Goal: Information Seeking & Learning: Learn about a topic

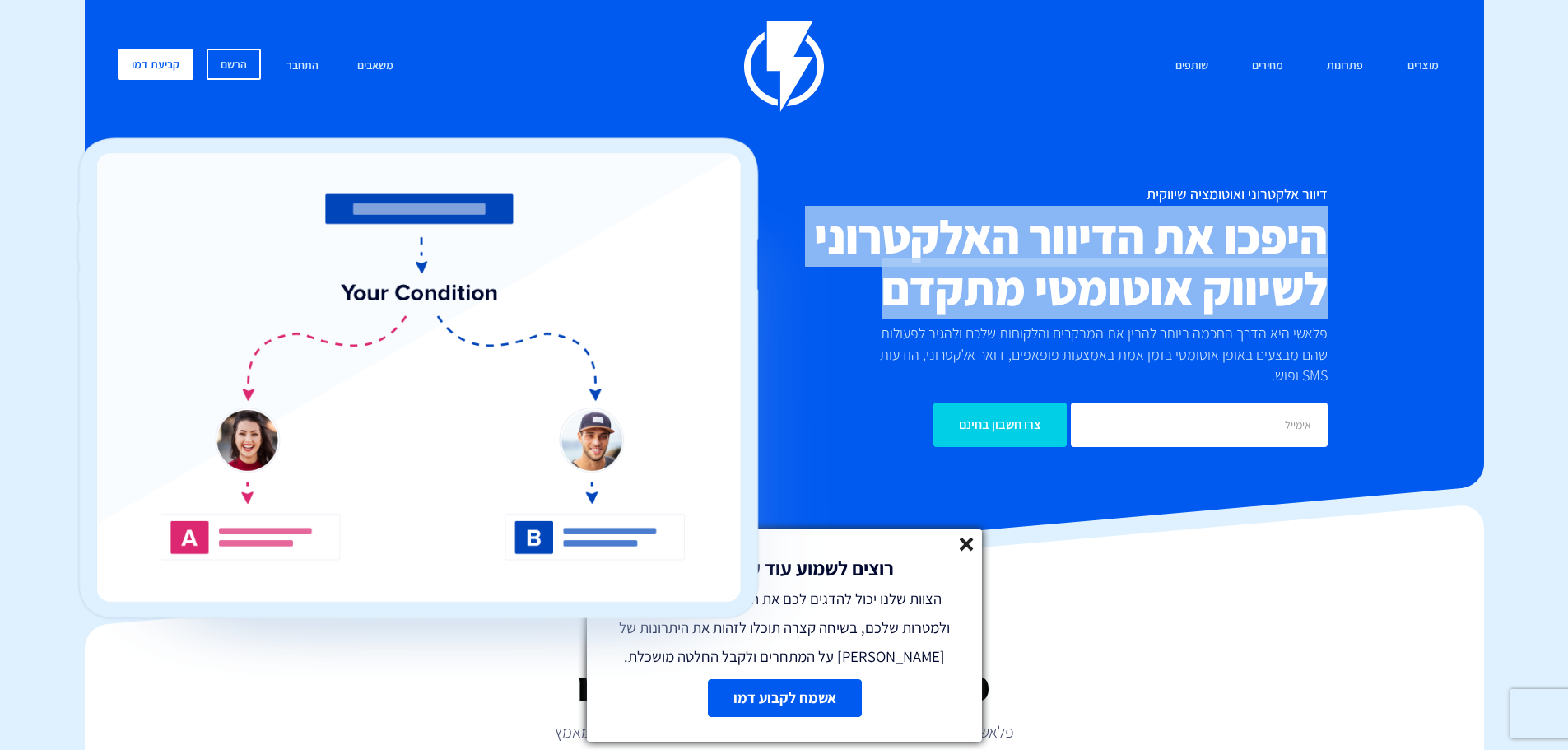
drag, startPoint x: 852, startPoint y: 293, endPoint x: 1371, endPoint y: 212, distance: 525.3
click at [1371, 212] on div "דיוור אלקטרוני ואוטומציה שיווקית היפכו את הדיוור האלקטרוני לשיווק אוטומטי מתקדם…" at bounding box center [784, 317] width 1358 height 261
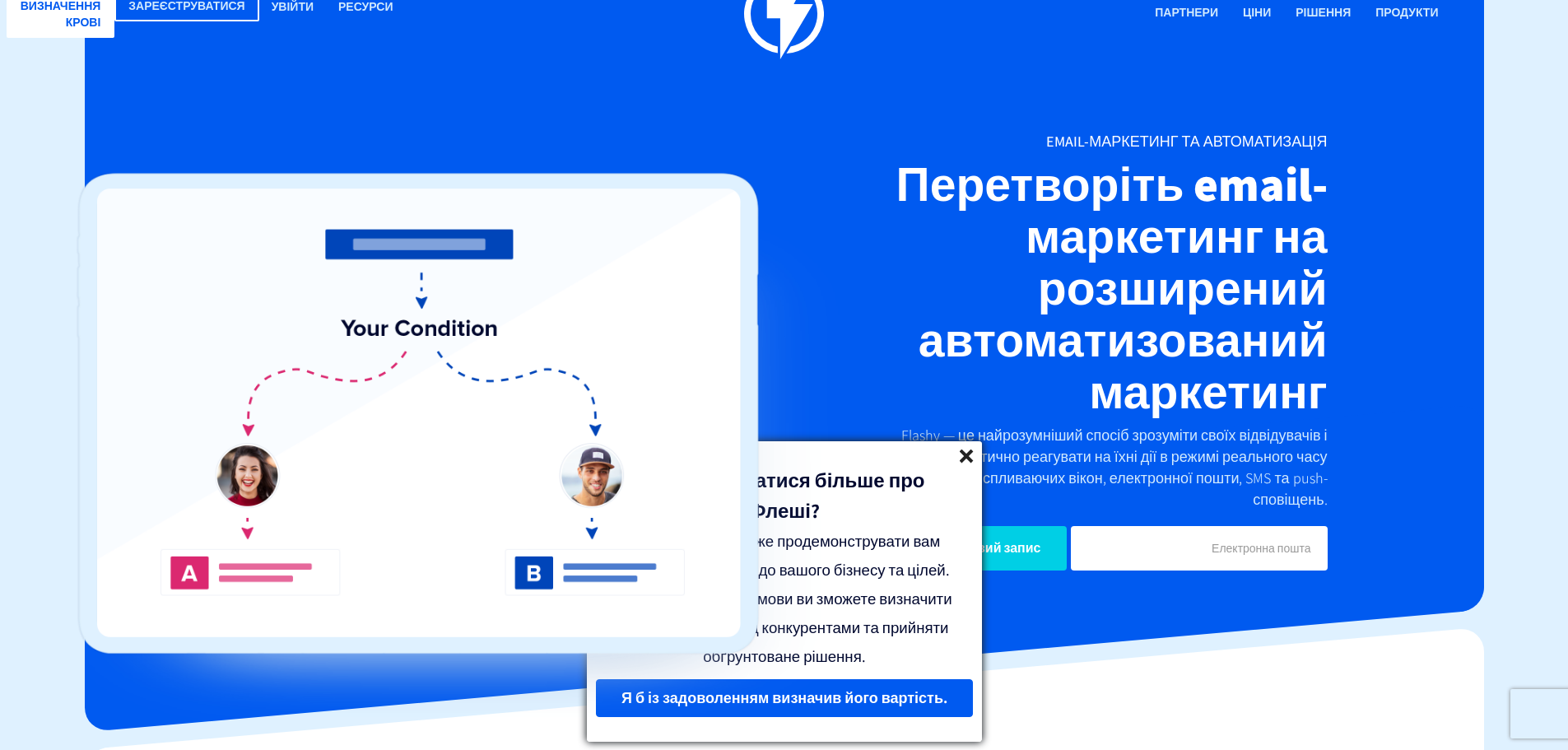
scroll to position [82, 0]
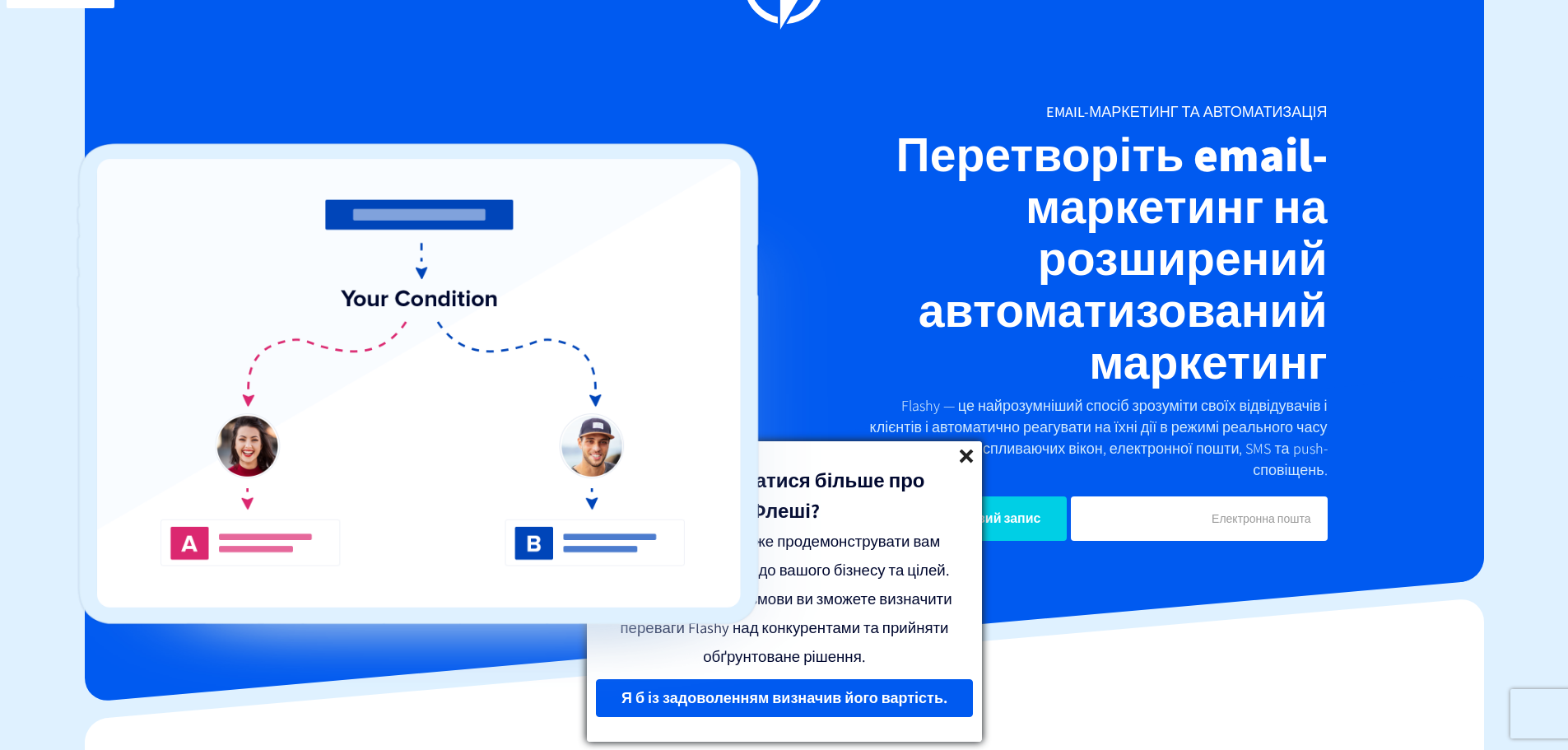
click at [961, 457] on icon at bounding box center [966, 456] width 14 height 14
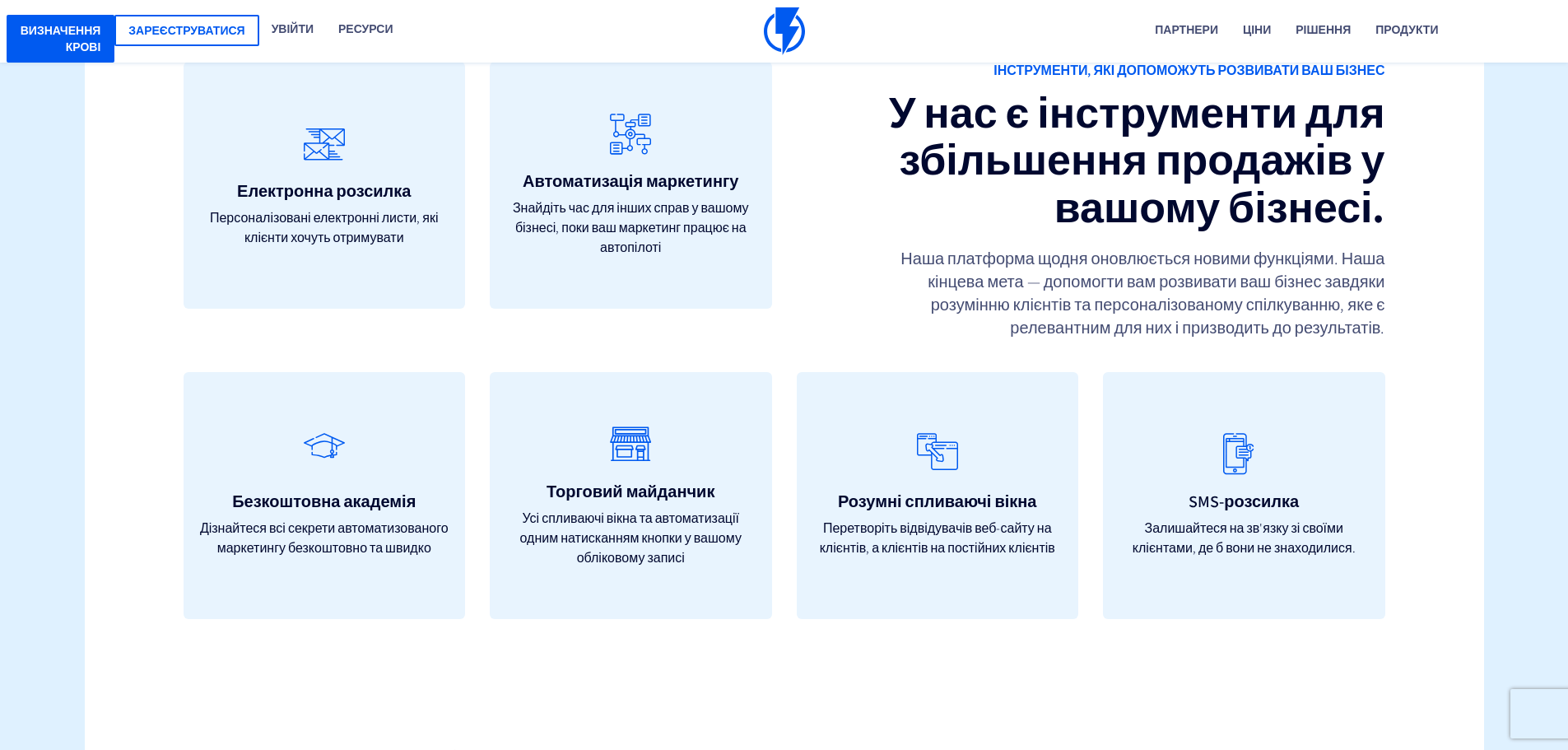
scroll to position [4857, 0]
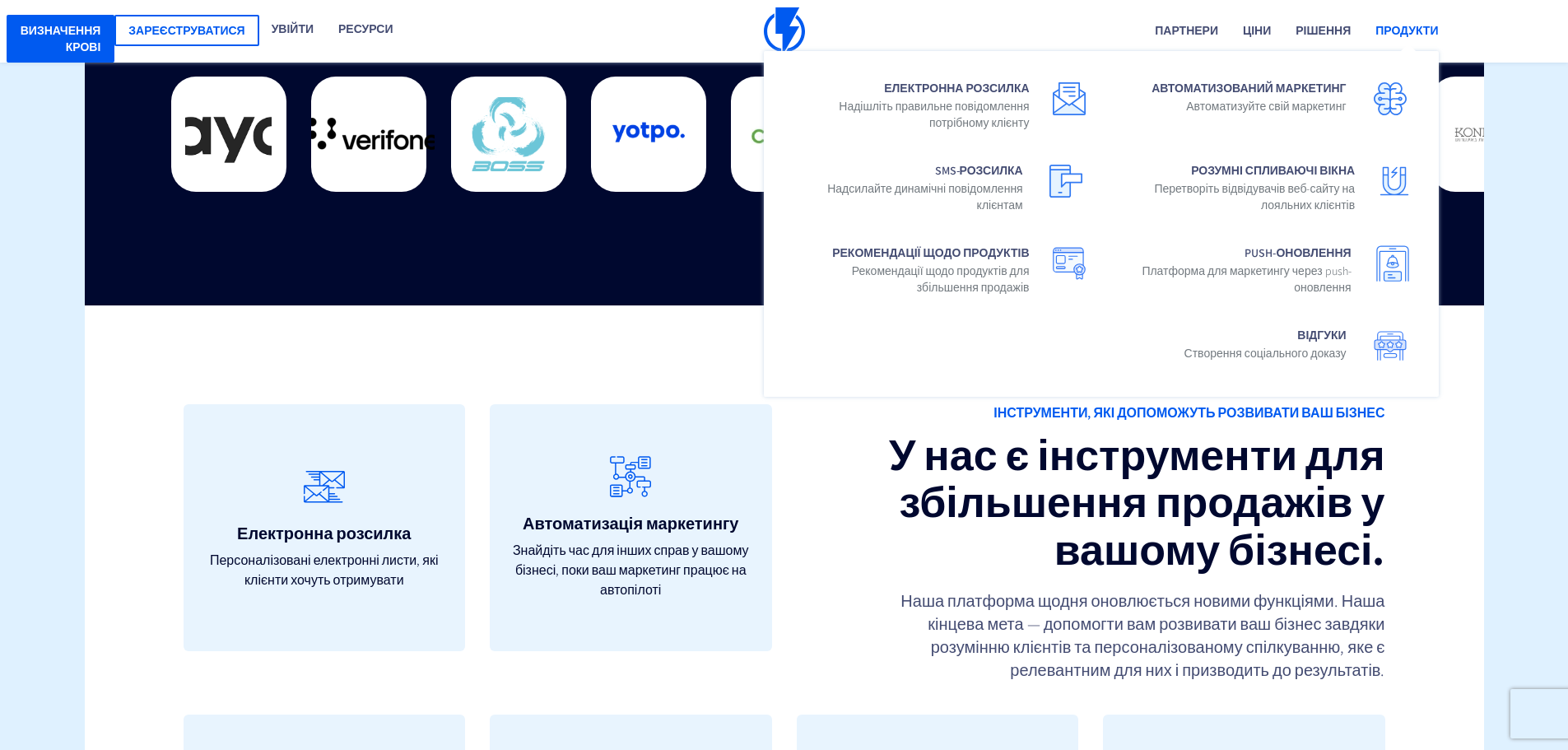
click at [1403, 30] on font "Продукти" at bounding box center [1406, 31] width 62 height 15
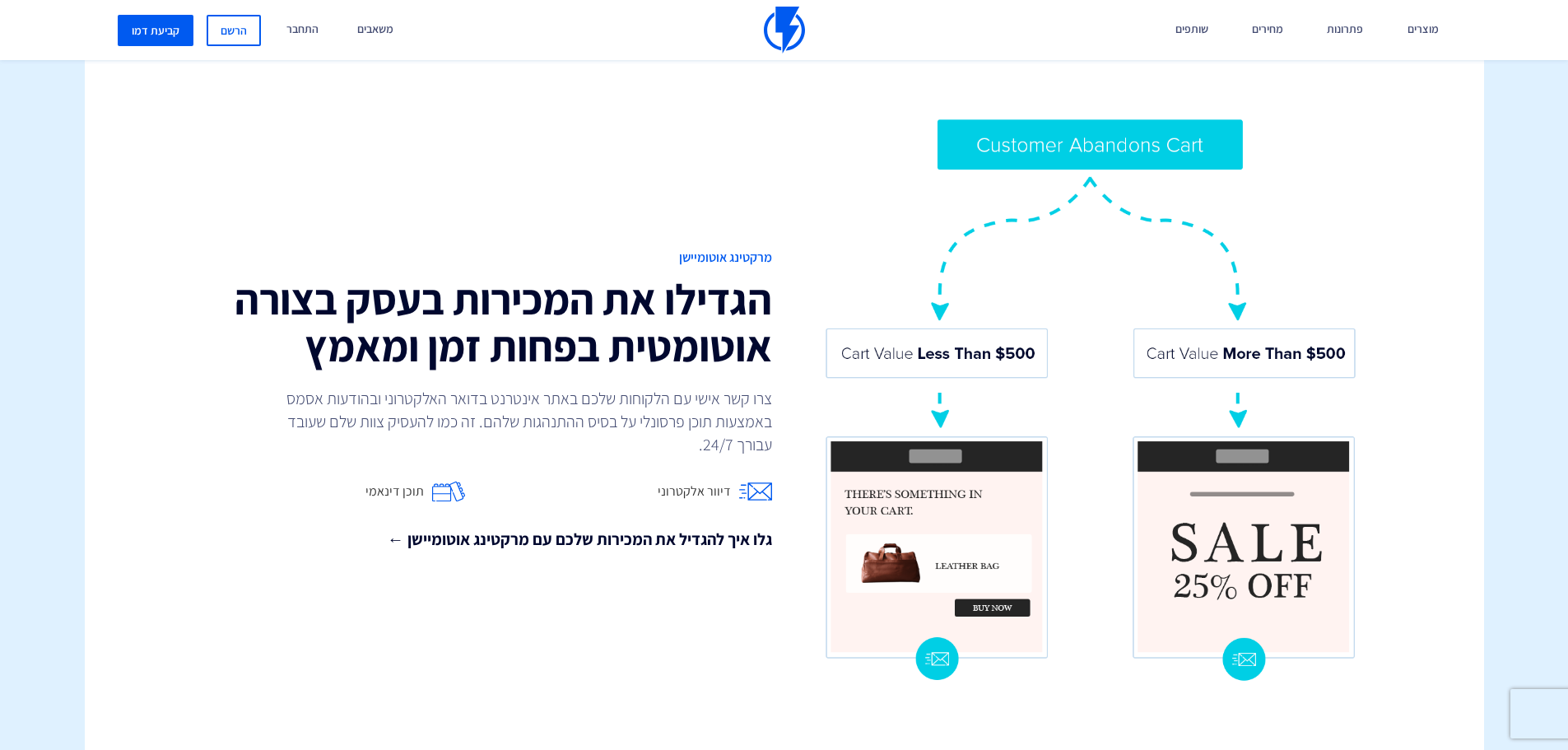
scroll to position [1152, 0]
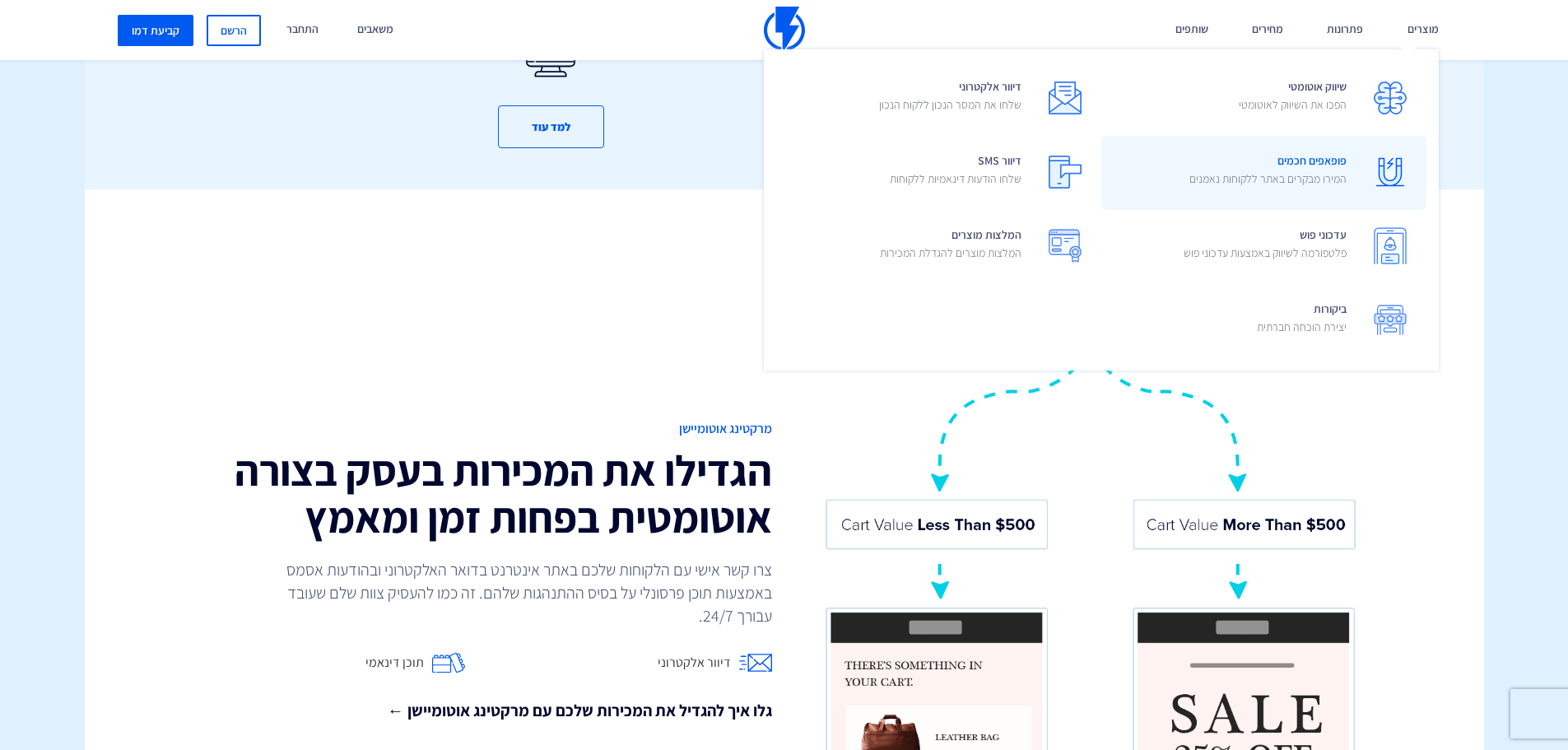
click at [1294, 169] on span "פופאפים חכמים המירו מבקרים באתר ללקוחות נאמנים" at bounding box center [1268, 171] width 157 height 47
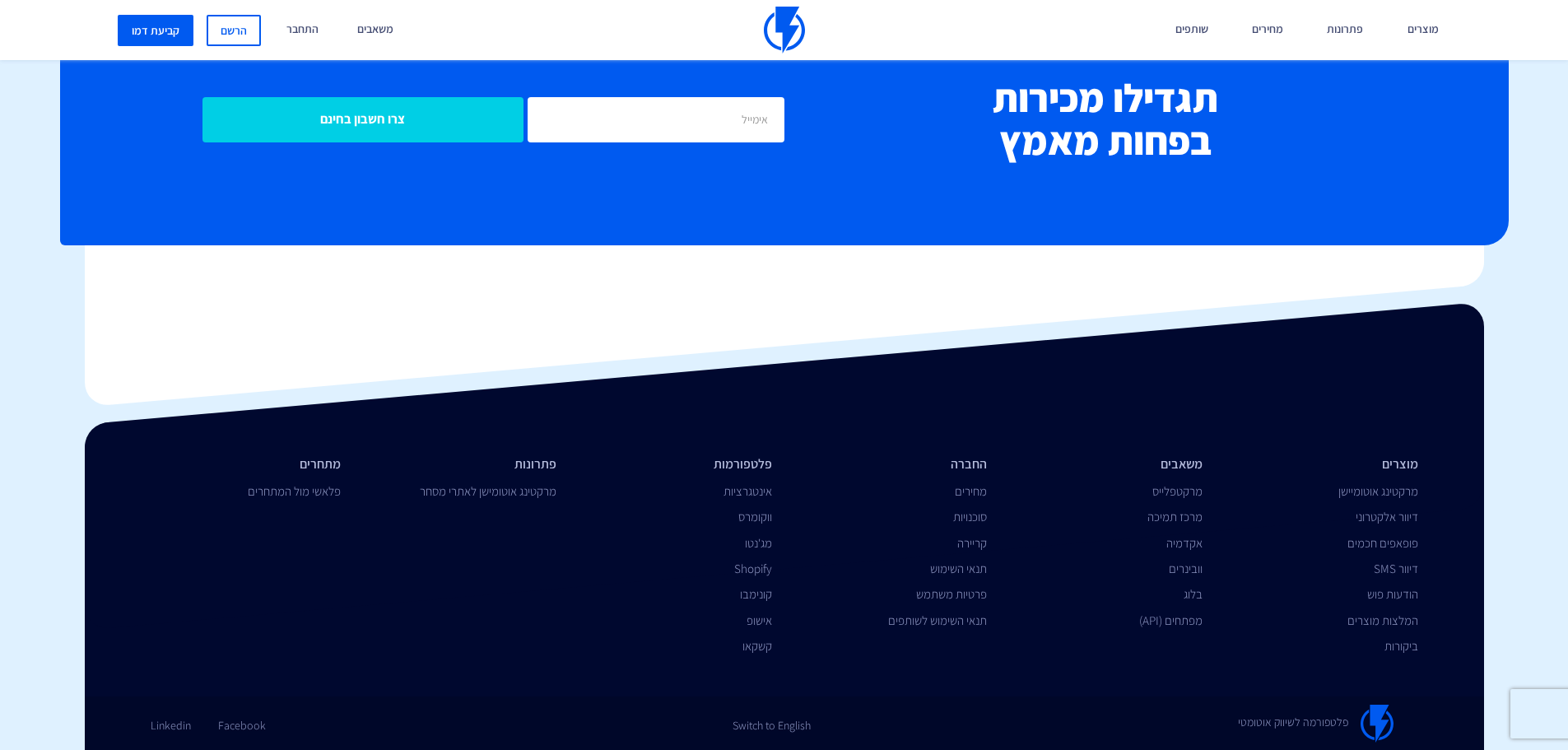
scroll to position [6975, 0]
